Goal: Information Seeking & Learning: Learn about a topic

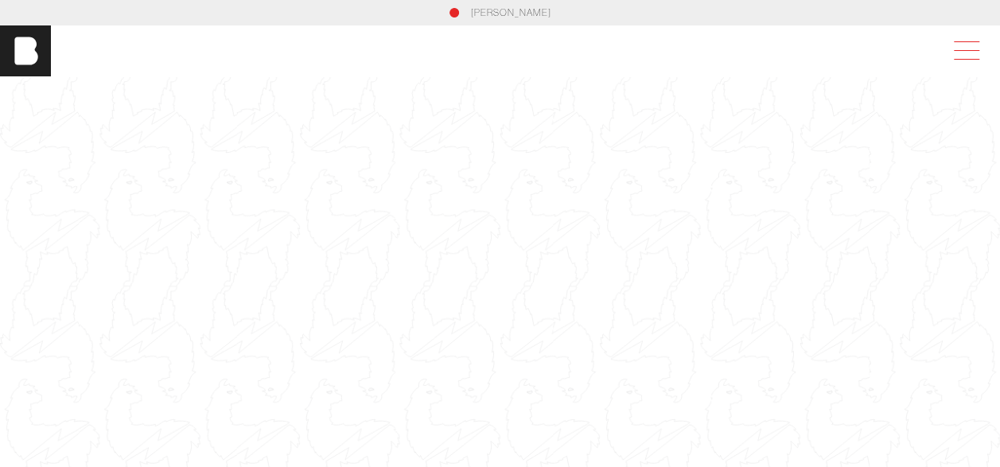
click at [976, 53] on span at bounding box center [963, 51] width 37 height 29
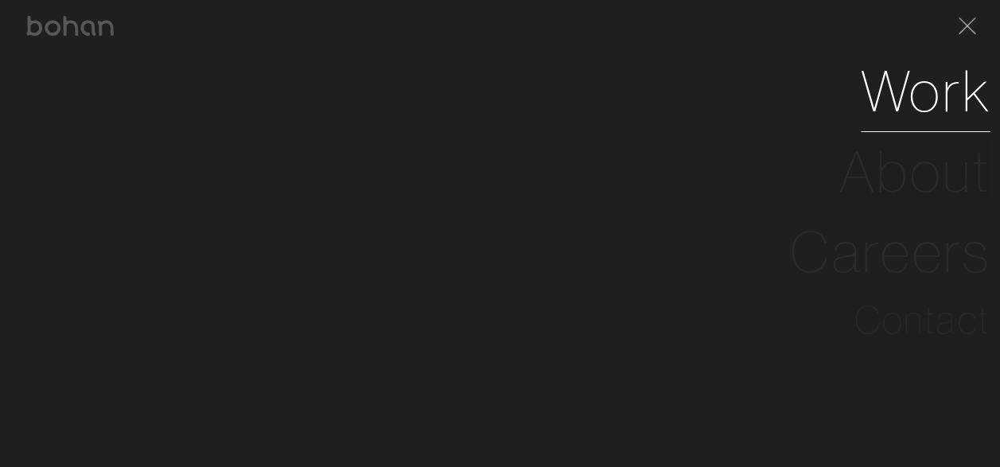
click at [961, 95] on link "Work" at bounding box center [925, 91] width 130 height 80
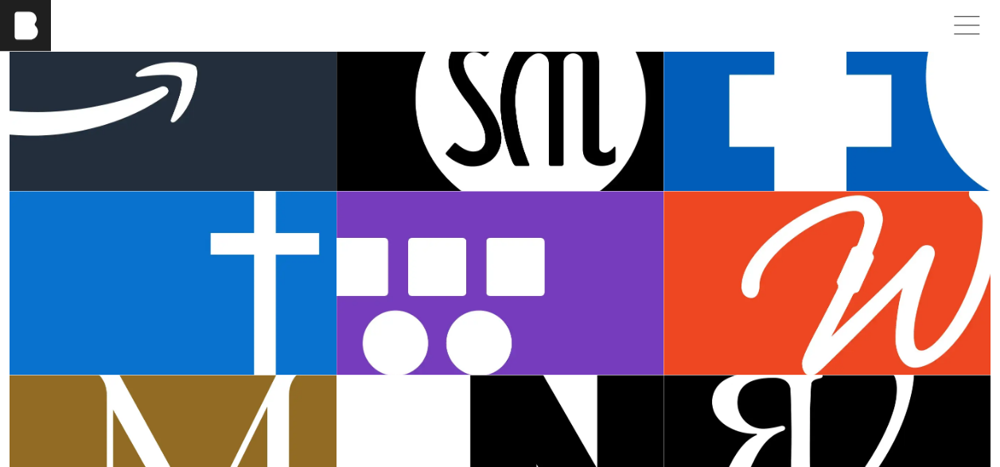
scroll to position [807, 0]
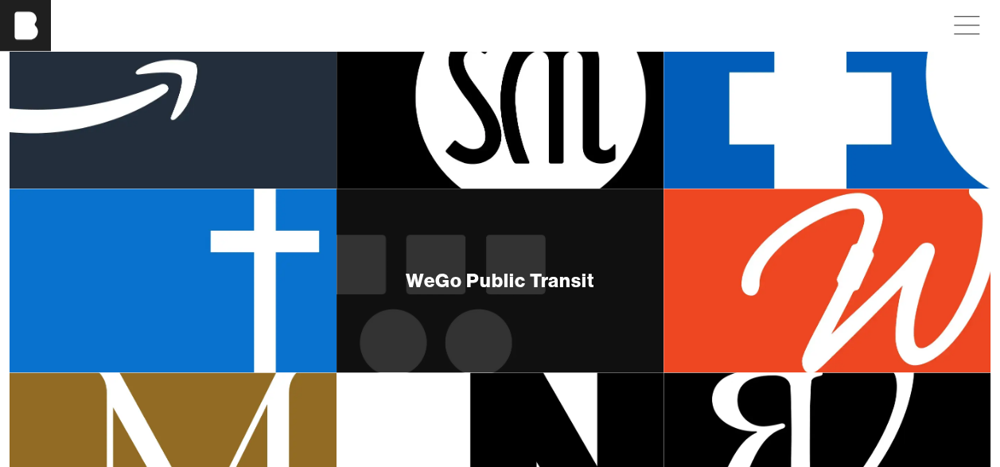
click at [485, 274] on div "WeGo Public Transit" at bounding box center [500, 279] width 188 height 19
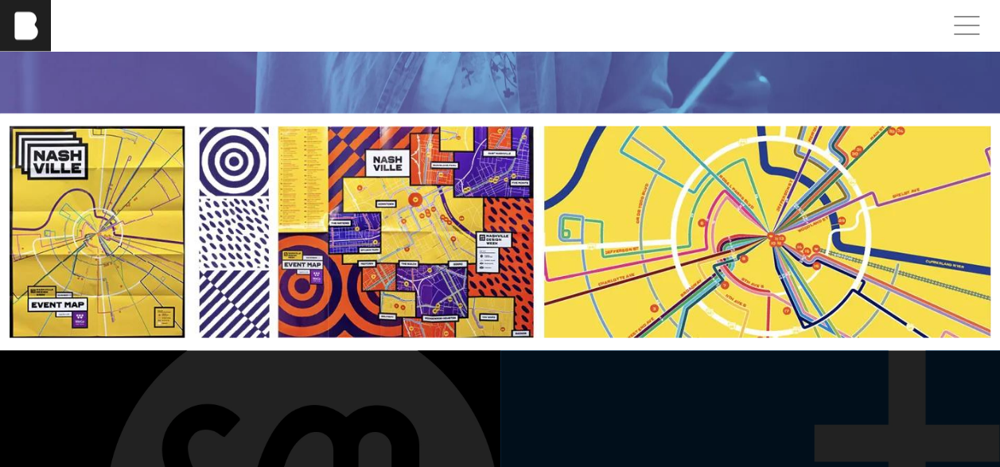
scroll to position [4402, 0]
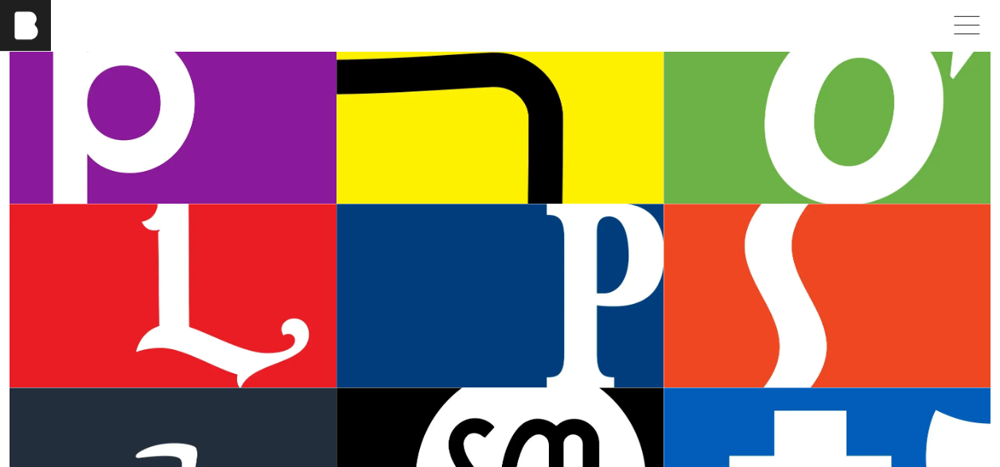
scroll to position [420, 0]
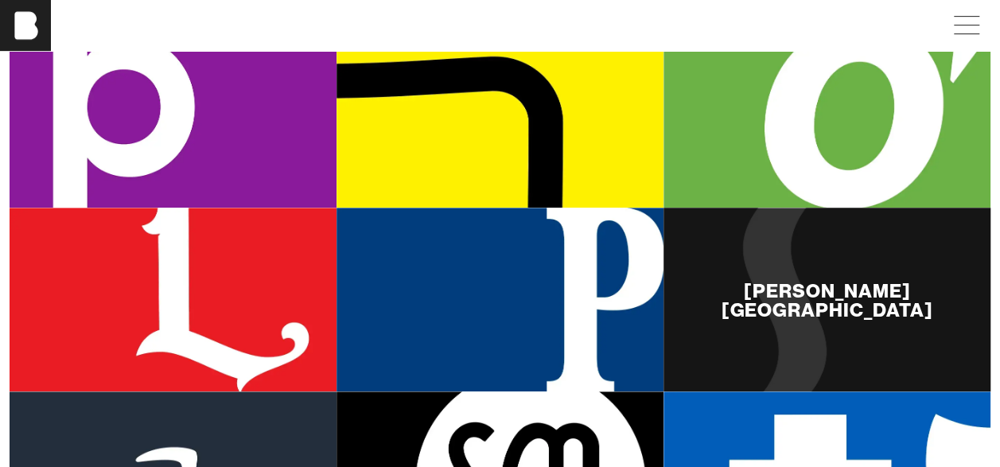
click at [782, 308] on div "[PERSON_NAME][GEOGRAPHIC_DATA]" at bounding box center [826, 300] width 327 height 38
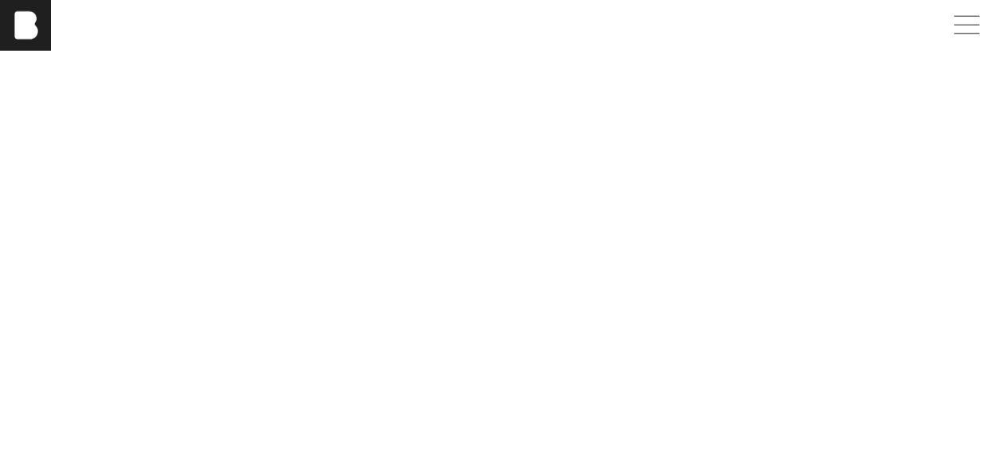
scroll to position [5167, 0]
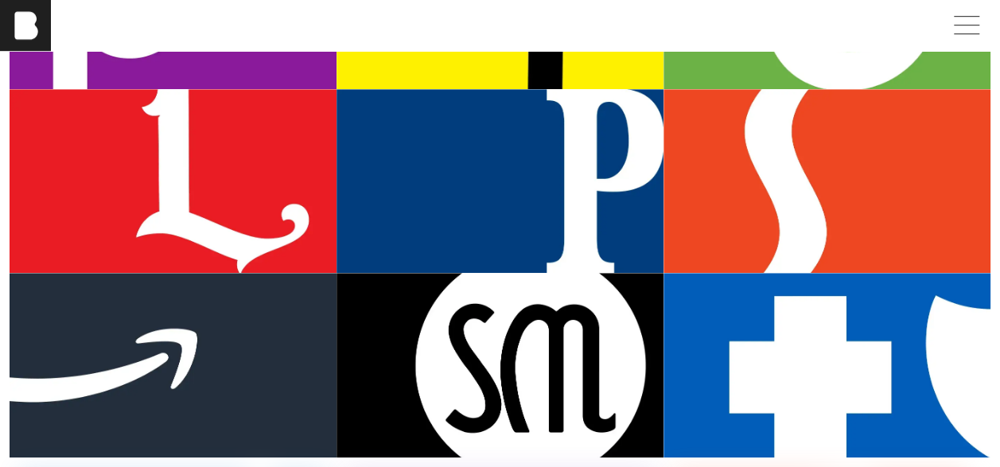
scroll to position [518, 0]
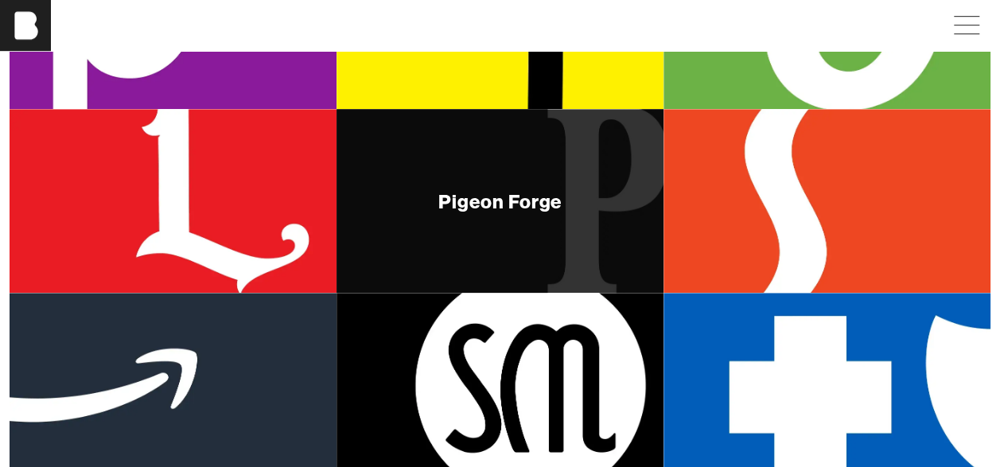
click at [499, 167] on div "Pigeon Forge" at bounding box center [499, 201] width 327 height 184
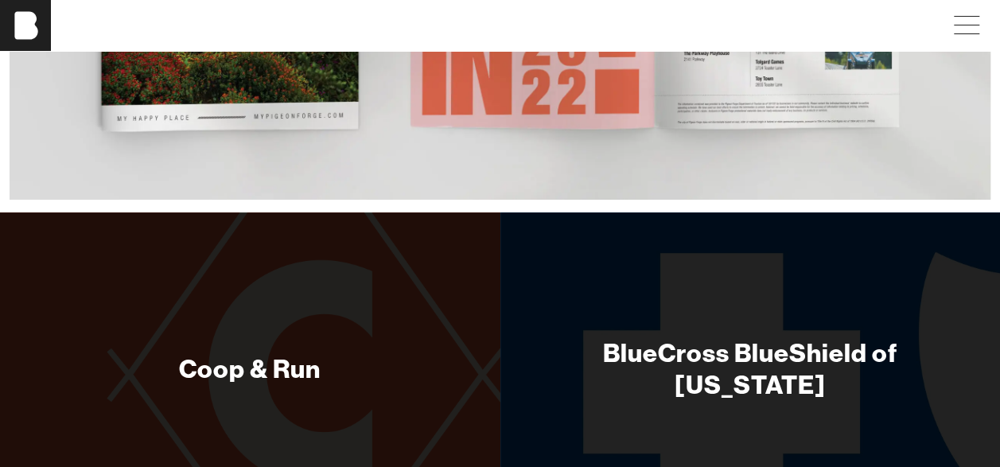
scroll to position [6042, 0]
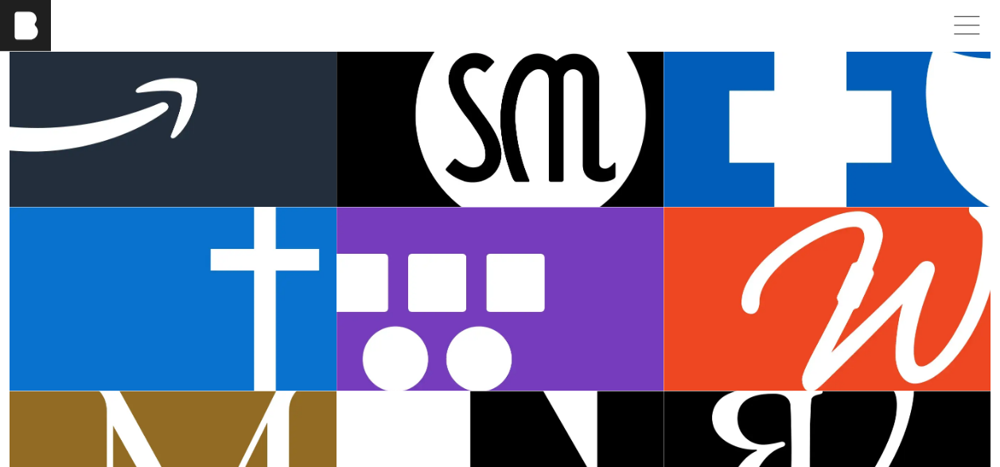
scroll to position [875, 0]
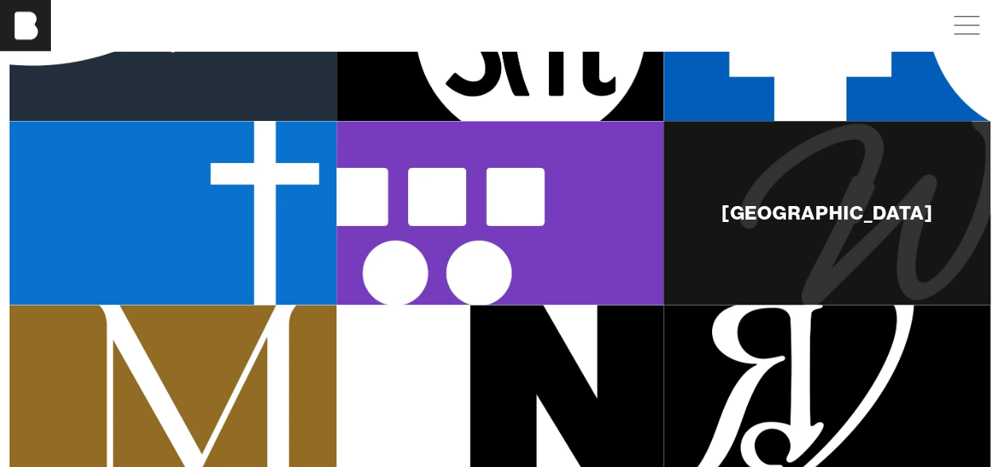
click at [906, 221] on div "[GEOGRAPHIC_DATA]" at bounding box center [826, 213] width 327 height 184
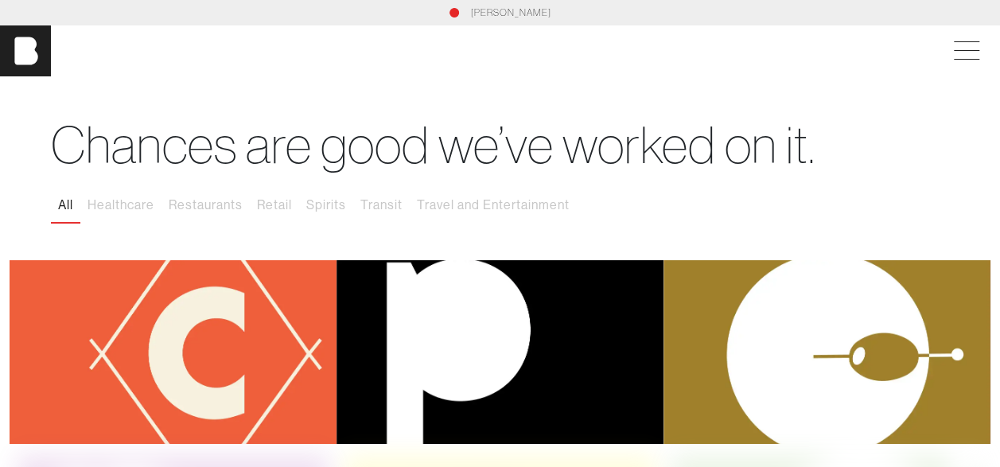
click at [498, 14] on link "[PERSON_NAME]" at bounding box center [511, 13] width 80 height 14
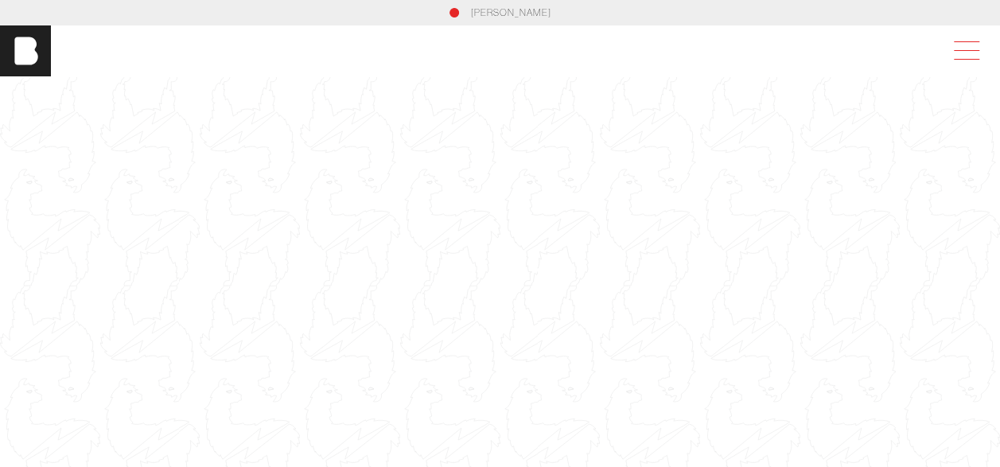
click at [981, 43] on span at bounding box center [963, 51] width 37 height 29
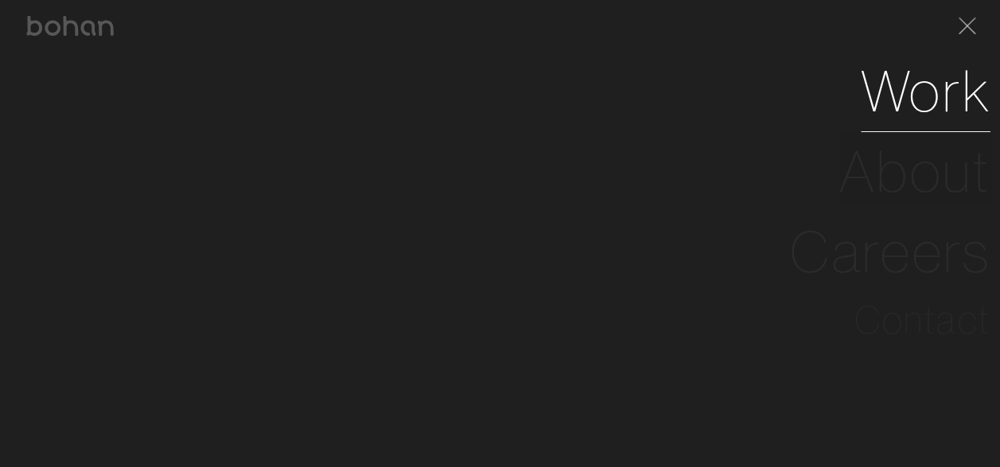
click at [957, 91] on link "Work" at bounding box center [925, 91] width 130 height 80
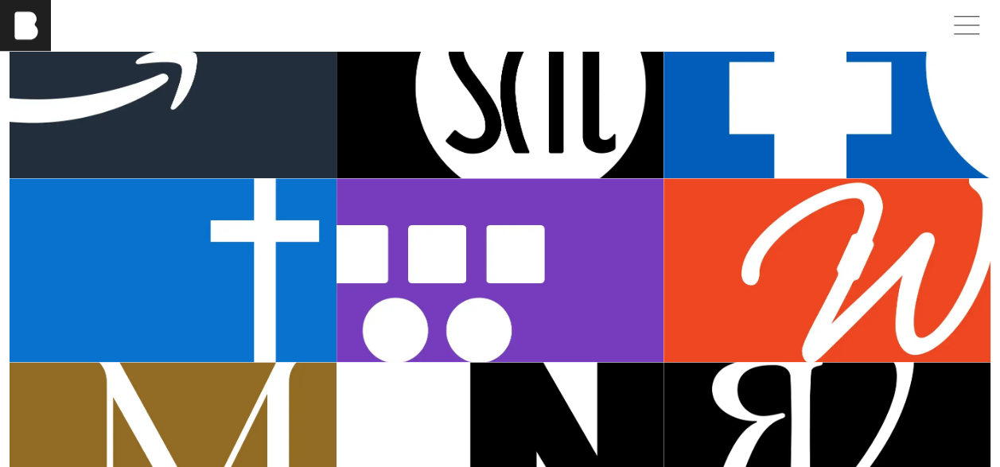
scroll to position [819, 0]
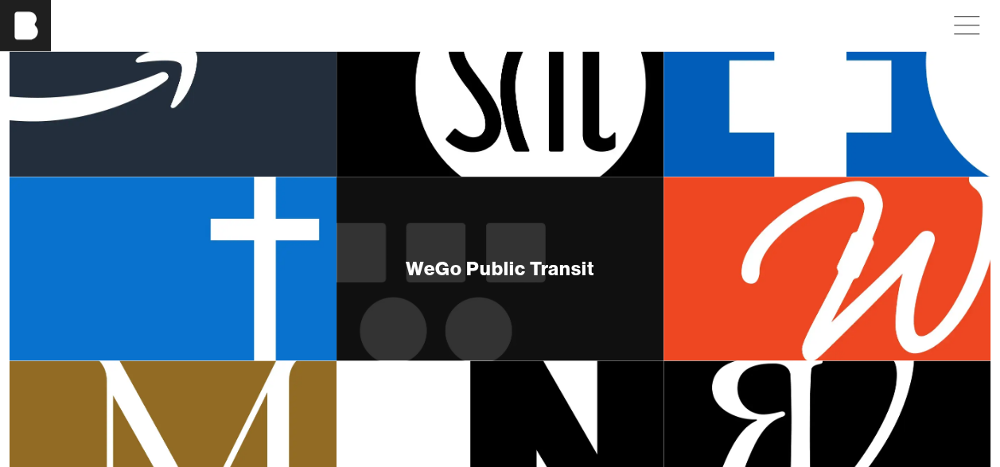
click at [428, 286] on div "WeGo Public Transit" at bounding box center [499, 269] width 327 height 184
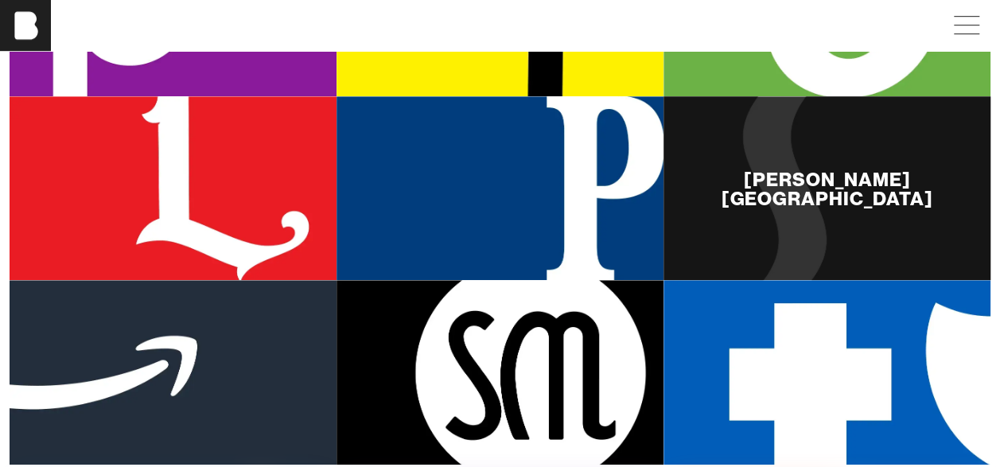
scroll to position [523, 0]
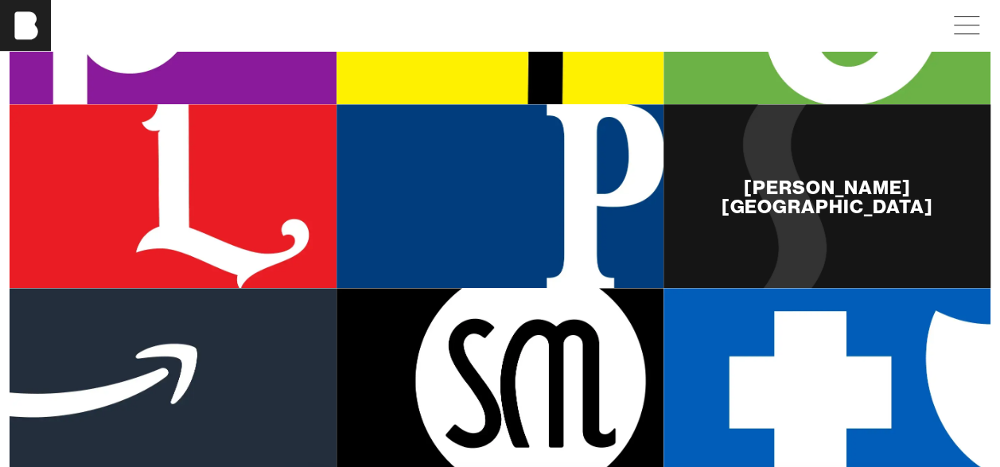
click at [814, 180] on div "[PERSON_NAME][GEOGRAPHIC_DATA]" at bounding box center [826, 196] width 327 height 184
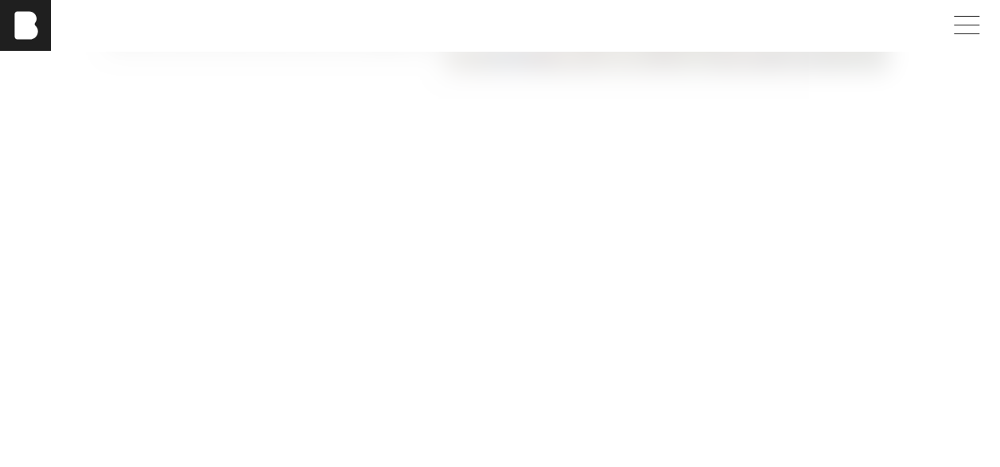
scroll to position [5814, 0]
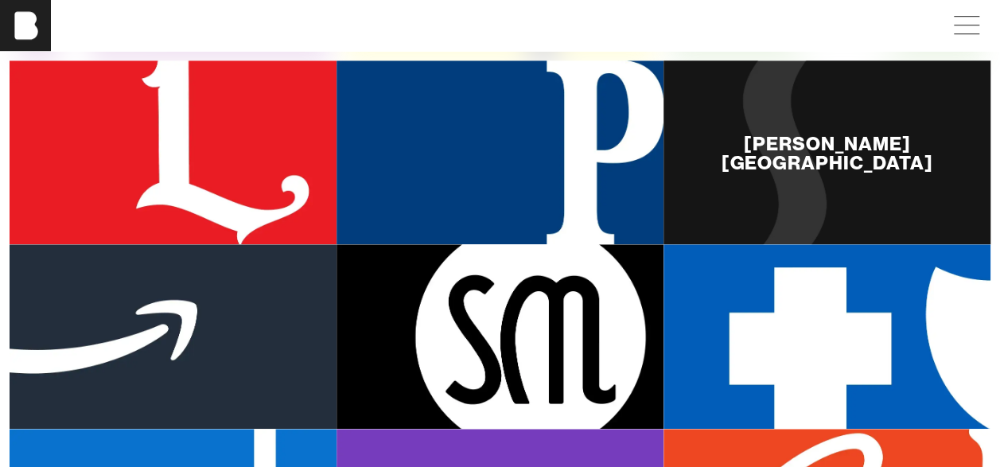
scroll to position [569, 0]
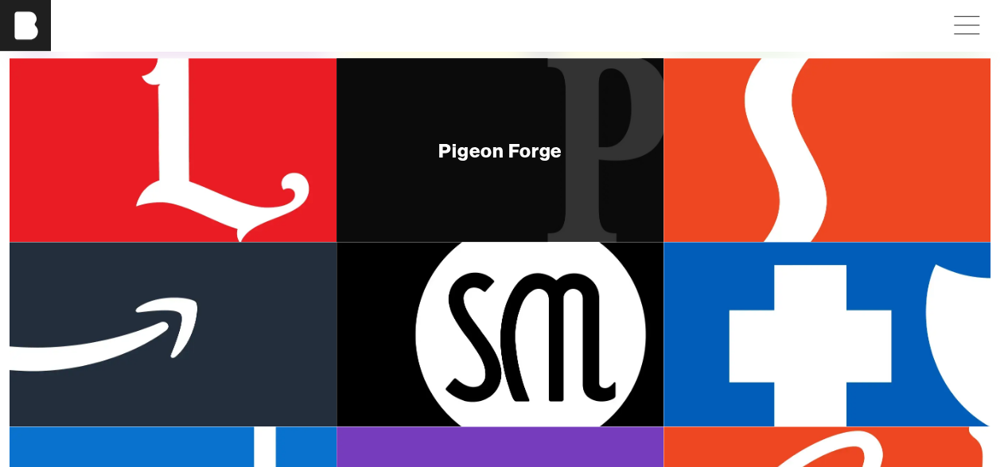
click at [550, 122] on div "Pigeon Forge" at bounding box center [499, 150] width 327 height 184
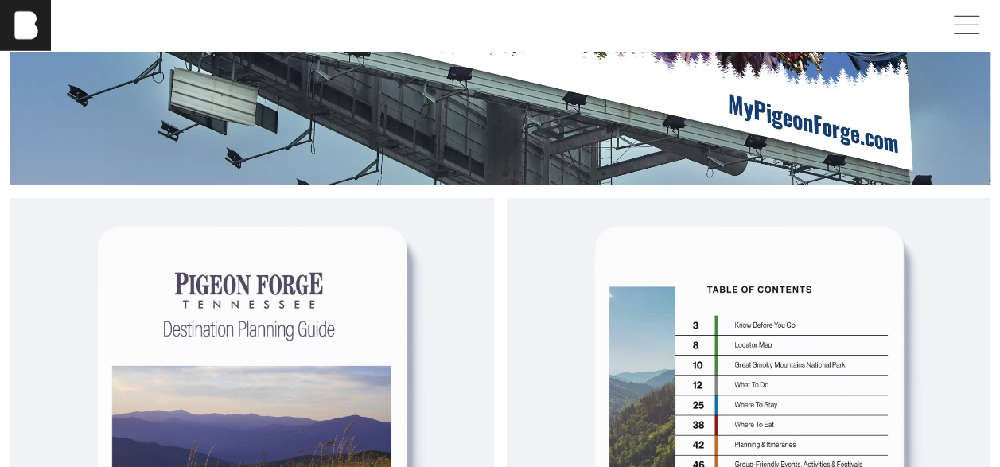
scroll to position [2308, 0]
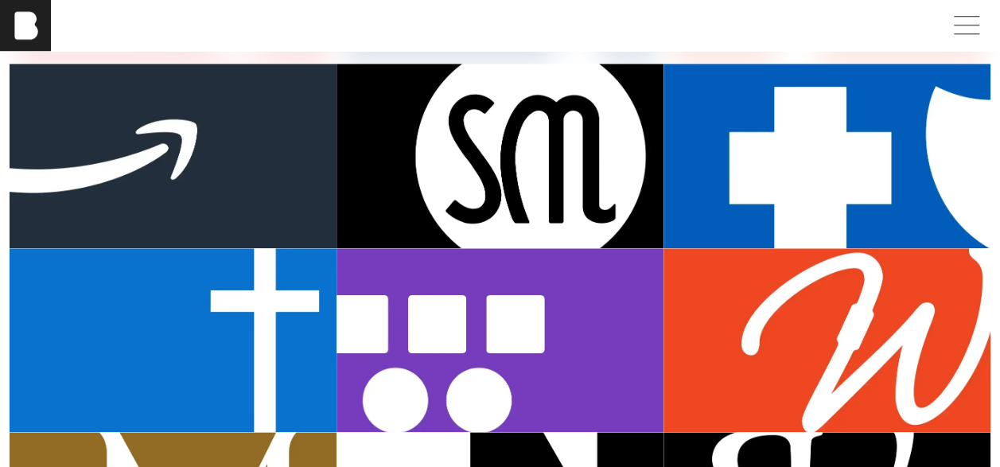
scroll to position [746, 0]
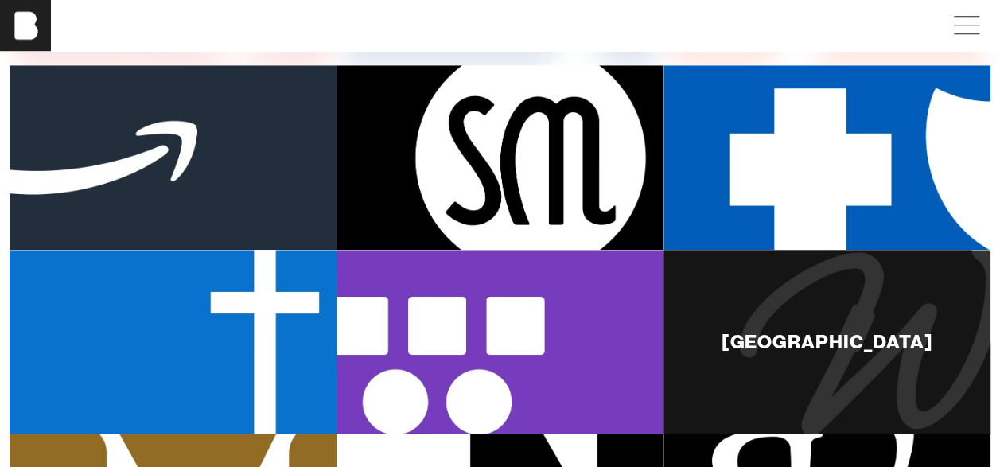
click at [895, 301] on div "[GEOGRAPHIC_DATA]" at bounding box center [826, 342] width 327 height 184
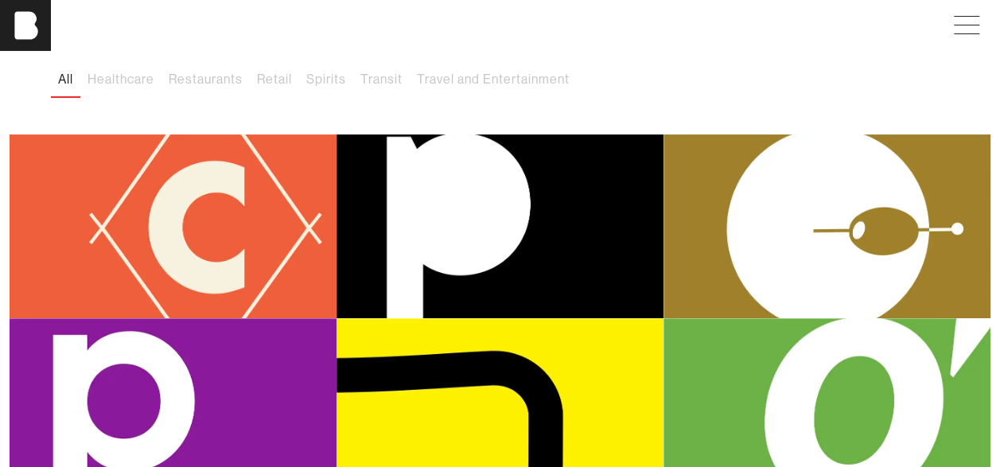
scroll to position [122, 0]
